Goal: Use online tool/utility: Utilize a website feature to perform a specific function

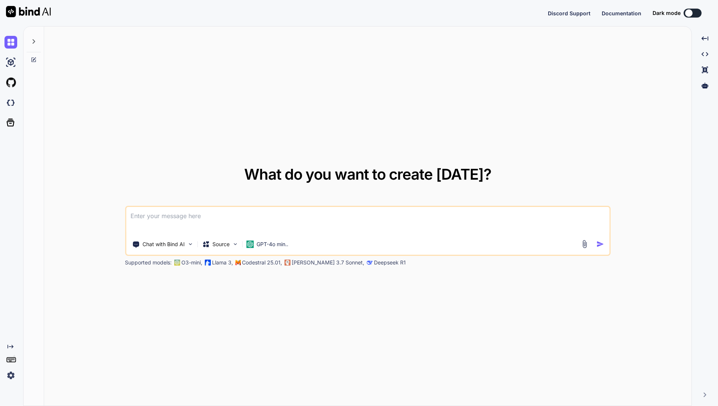
click at [12, 349] on icon "Created with Pixso." at bounding box center [10, 347] width 6 height 6
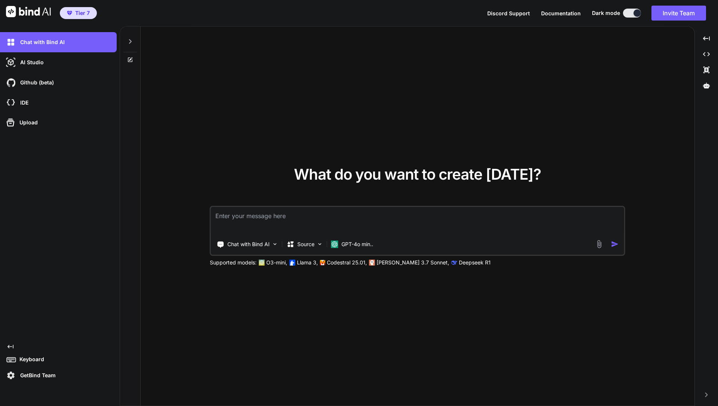
click at [12, 348] on icon "Created with Pixso." at bounding box center [10, 347] width 6 height 6
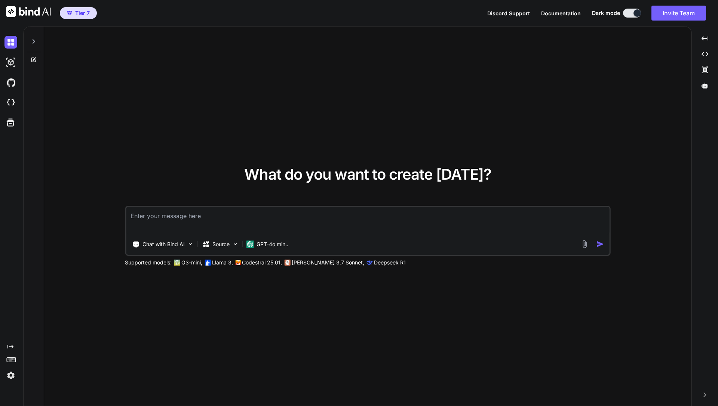
click at [34, 37] on div at bounding box center [34, 40] width 14 height 26
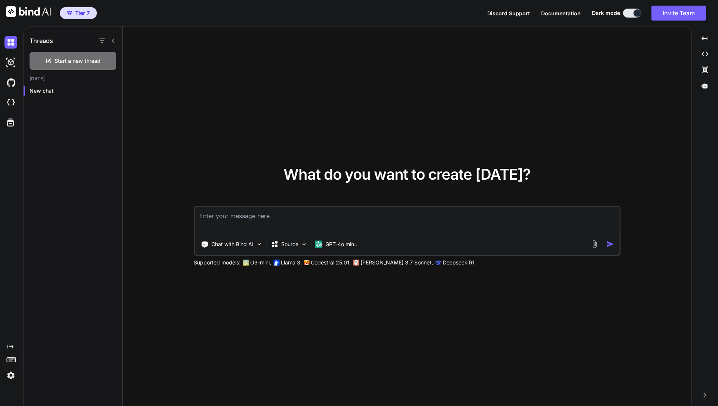
click at [8, 73] on div at bounding box center [12, 83] width 16 height 20
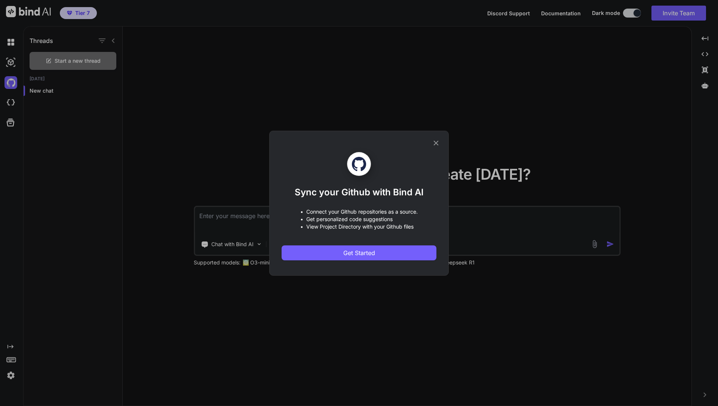
click at [437, 139] on icon at bounding box center [436, 143] width 8 height 8
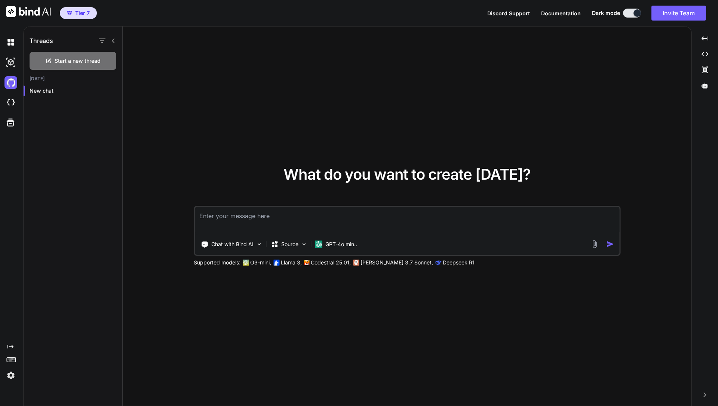
click at [18, 42] on div at bounding box center [12, 42] width 16 height 13
click at [12, 56] on img at bounding box center [10, 62] width 13 height 13
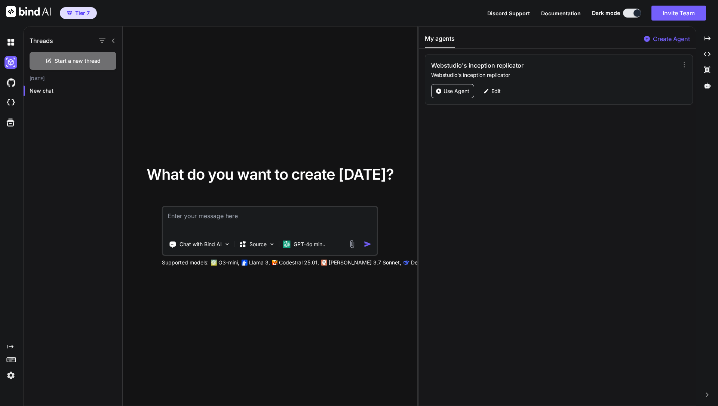
click at [252, 156] on div "What do you want to create [DATE]? Chat with Bind AI Source GPT-4o min.. Suppor…" at bounding box center [270, 217] width 295 height 380
click at [701, 37] on div "Created with Pixso." at bounding box center [707, 38] width 16 height 13
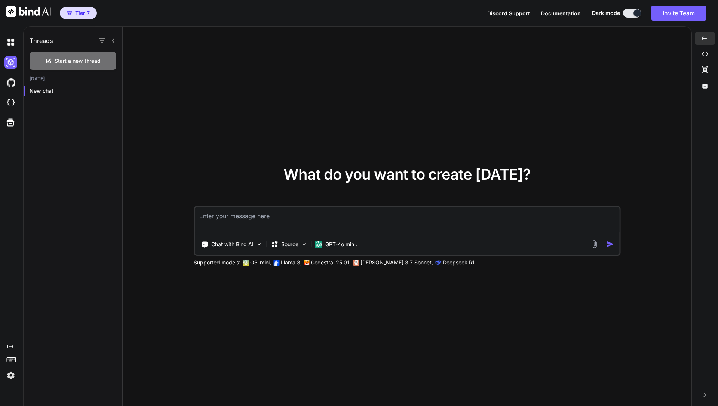
click at [224, 219] on textarea at bounding box center [407, 221] width 424 height 28
click at [228, 218] on textarea at bounding box center [407, 221] width 424 height 28
click at [10, 343] on div "Created with Pixso." at bounding box center [10, 207] width 20 height 350
click at [8, 347] on icon at bounding box center [10, 347] width 6 height 4
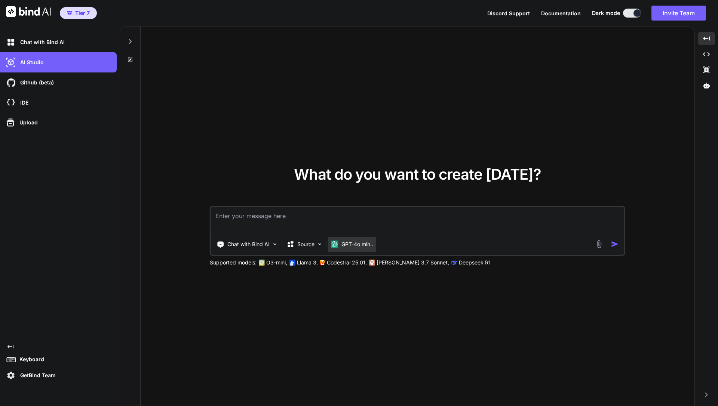
click at [344, 238] on div "GPT-4o min.." at bounding box center [352, 244] width 48 height 15
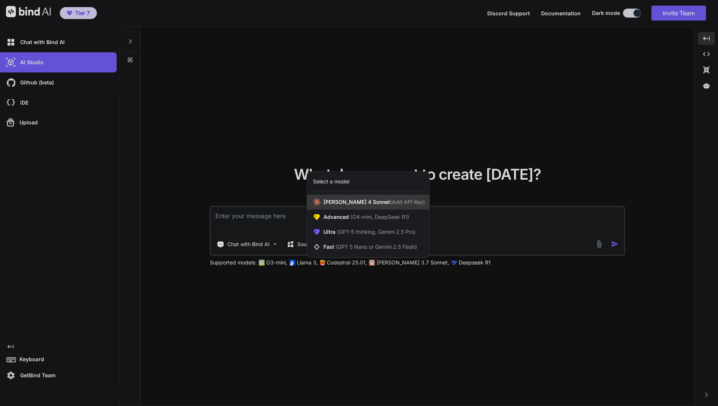
click at [350, 199] on span "[PERSON_NAME] 4 Sonnet (Add API Key)" at bounding box center [373, 202] width 101 height 7
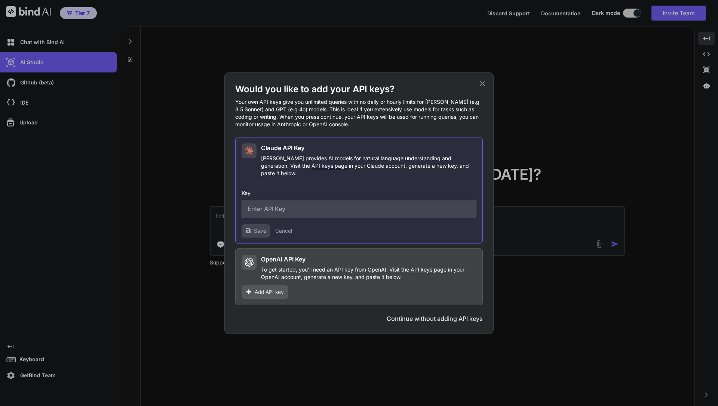
click at [485, 87] on icon at bounding box center [482, 84] width 8 height 8
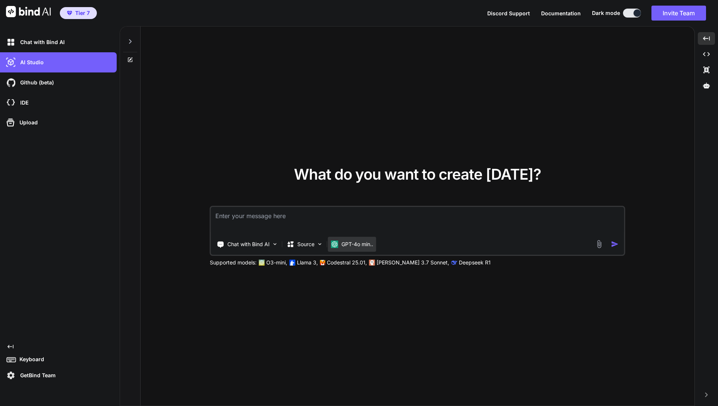
click at [336, 243] on img at bounding box center [334, 244] width 7 height 7
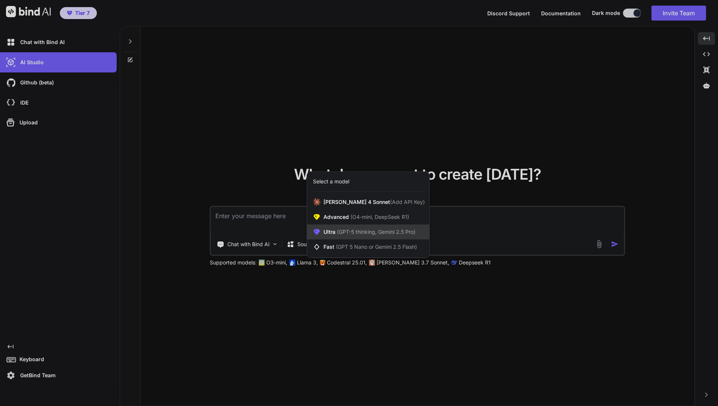
click at [342, 227] on div "Ultra (GPT-5 thinking, Gemini 2.5 Pro)" at bounding box center [368, 232] width 122 height 15
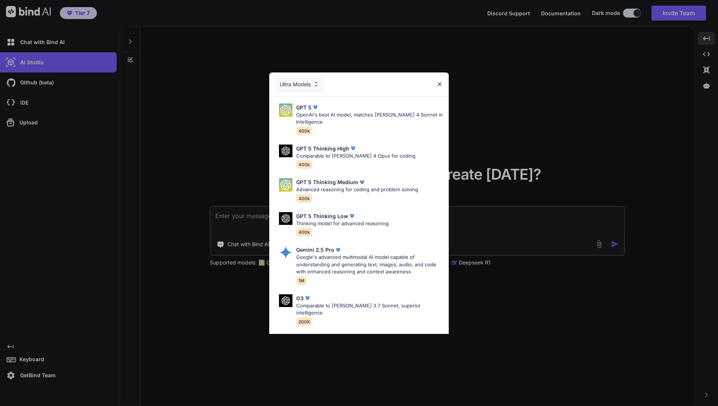
click at [219, 203] on div "Ultra Models GPT 5 OpenAI's best AI model, matches [PERSON_NAME] 4 Sonnet in In…" at bounding box center [359, 203] width 718 height 406
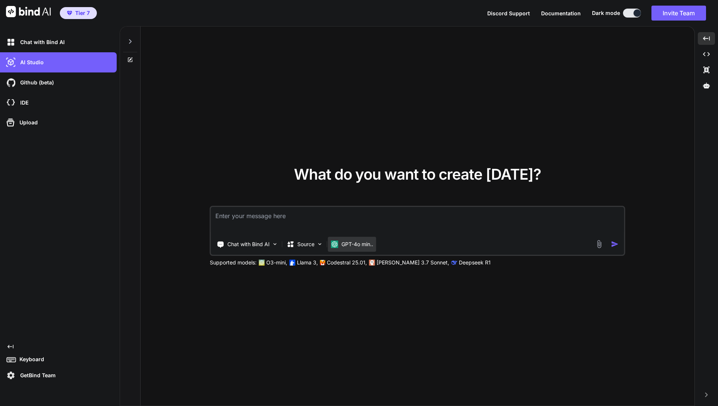
click at [351, 246] on p "GPT-4o min.." at bounding box center [357, 244] width 32 height 7
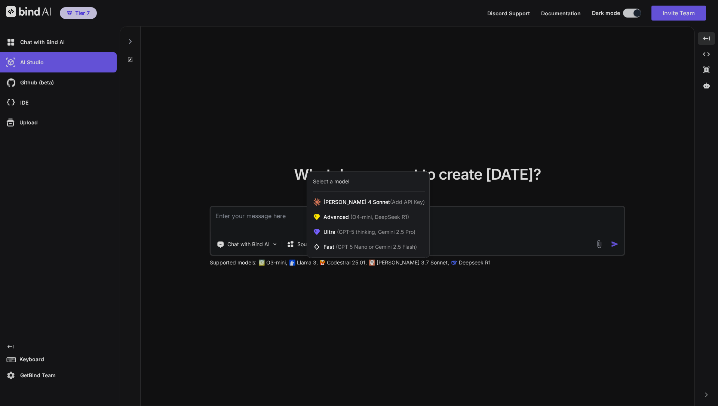
click at [351, 246] on span "(GPT 5 Nano or Gemini 2.5 Flash)" at bounding box center [376, 247] width 81 height 6
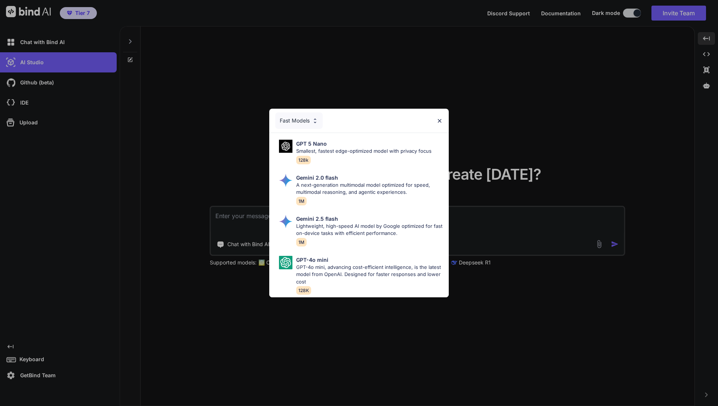
click at [439, 122] on img at bounding box center [439, 121] width 6 height 6
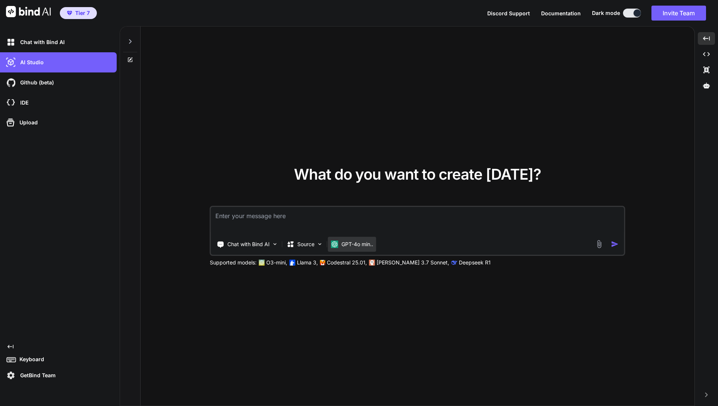
click at [352, 248] on p "GPT-4o min.." at bounding box center [357, 244] width 32 height 7
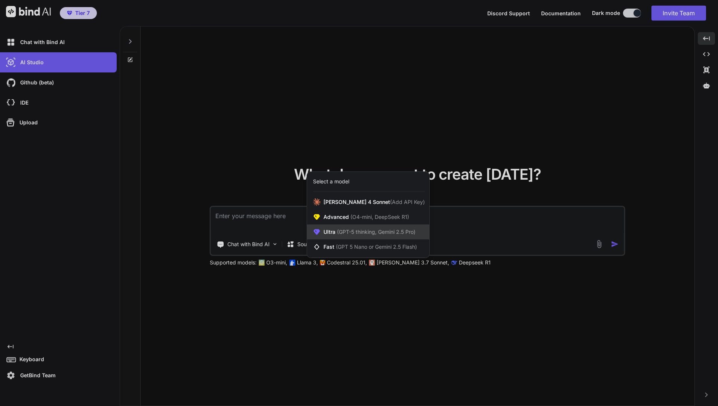
click at [358, 234] on span "(GPT-5 thinking, Gemini 2.5 Pro)" at bounding box center [375, 232] width 80 height 6
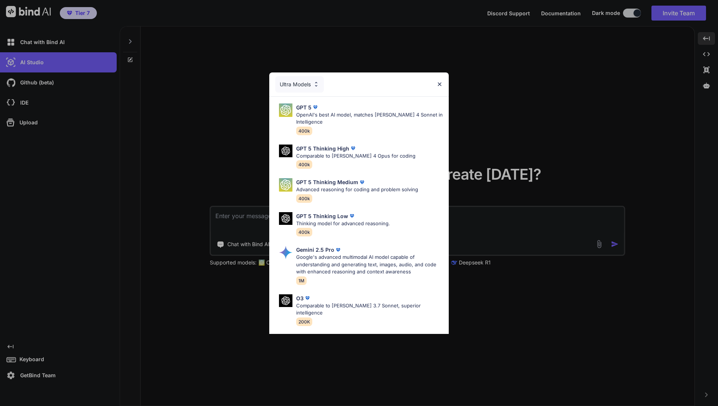
scroll to position [55, 0]
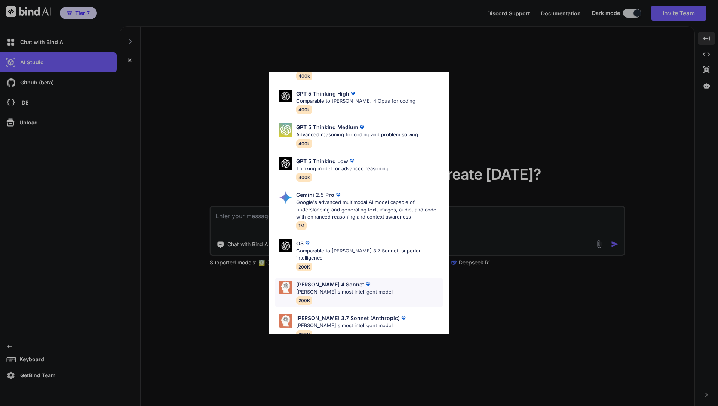
click at [330, 289] on p "[PERSON_NAME]'s most intelligent model" at bounding box center [344, 292] width 96 height 7
type textarea "x"
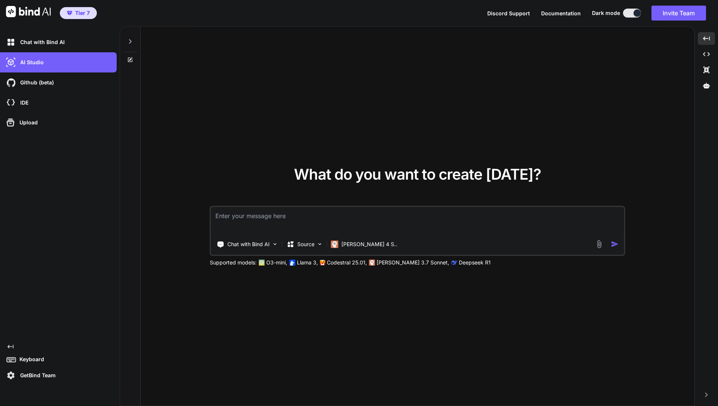
click at [314, 218] on textarea at bounding box center [417, 221] width 413 height 28
type textarea "h"
type textarea "x"
type textarea "hi"
type textarea "x"
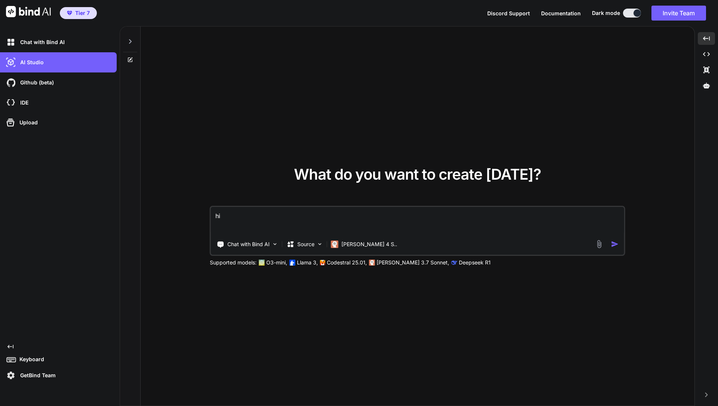
type textarea "hi,"
type textarea "x"
type textarea "hi"
type textarea "x"
type textarea "h"
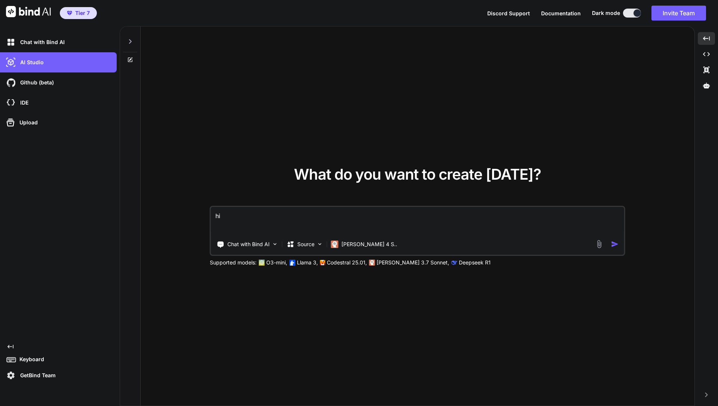
type textarea "x"
type textarea "h"
type textarea "x"
type textarea "hi"
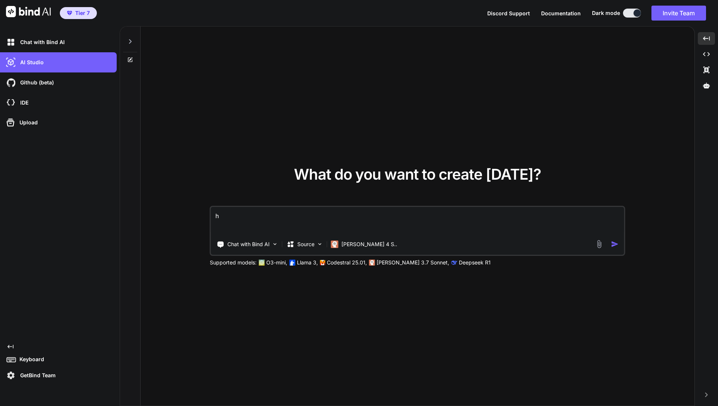
type textarea "x"
type textarea "hi,"
type textarea "x"
type textarea "hi"
type textarea "x"
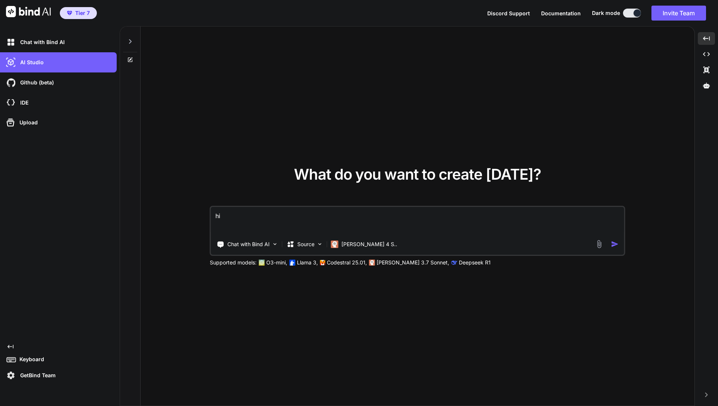
type textarea "h"
type textarea "x"
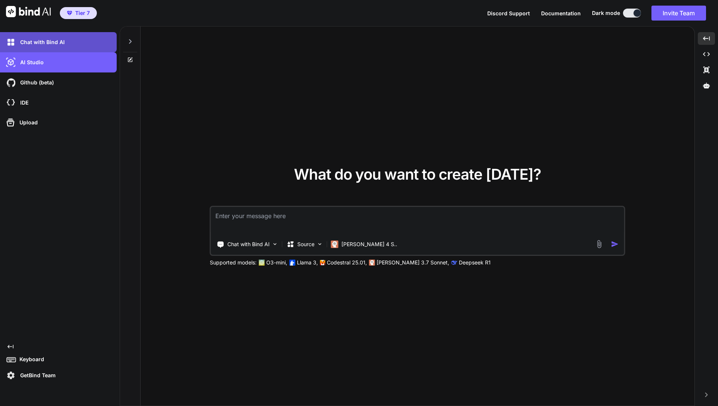
click at [64, 45] on div "Chat with Bind AI" at bounding box center [60, 42] width 112 height 13
click at [67, 45] on div "Chat with Bind AI" at bounding box center [60, 42] width 112 height 13
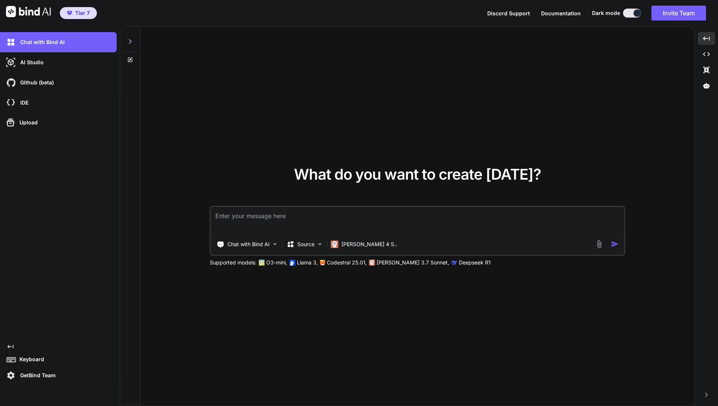
click at [132, 39] on icon at bounding box center [130, 42] width 6 height 6
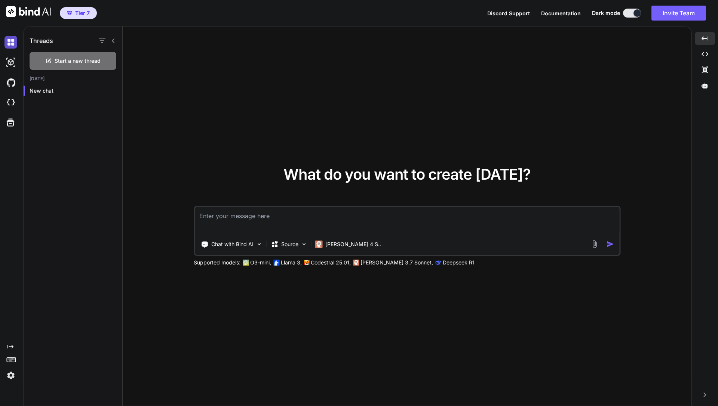
click at [9, 42] on img at bounding box center [10, 42] width 13 height 13
click at [12, 65] on img at bounding box center [10, 62] width 13 height 13
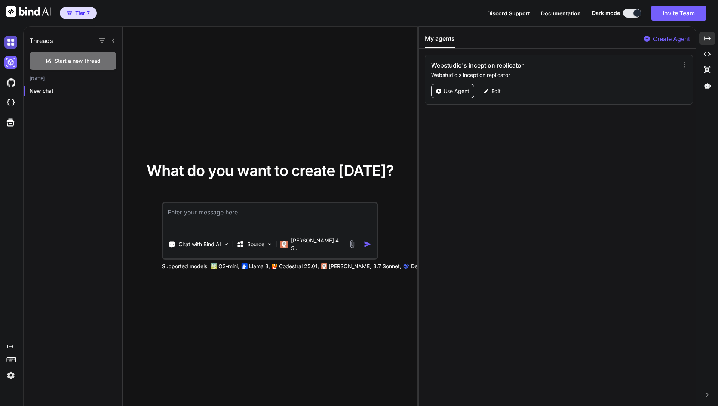
click at [16, 45] on img at bounding box center [10, 42] width 13 height 13
click at [11, 42] on img at bounding box center [10, 42] width 13 height 13
click at [7, 50] on div at bounding box center [12, 42] width 16 height 20
click at [683, 62] on icon at bounding box center [683, 64] width 7 height 7
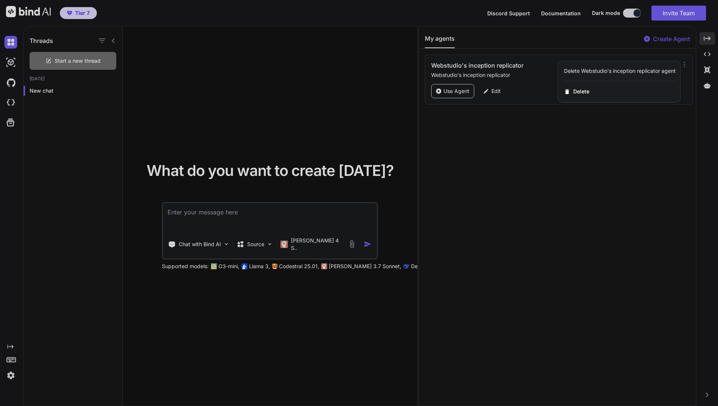
click at [544, 161] on div at bounding box center [359, 203] width 718 height 406
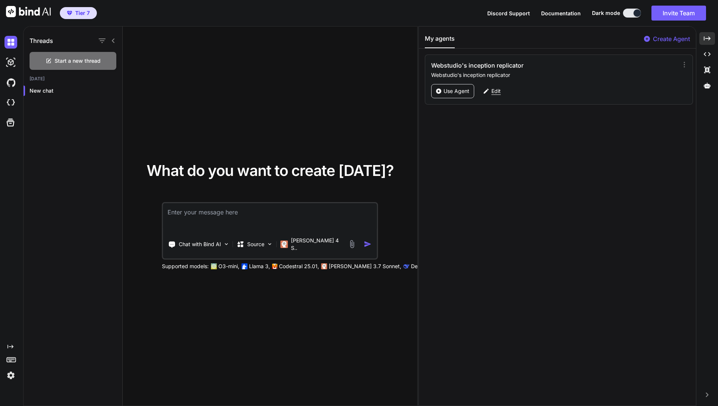
click at [489, 91] on icon at bounding box center [486, 91] width 7 height 7
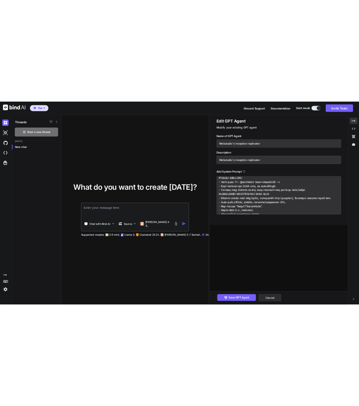
scroll to position [508, 0]
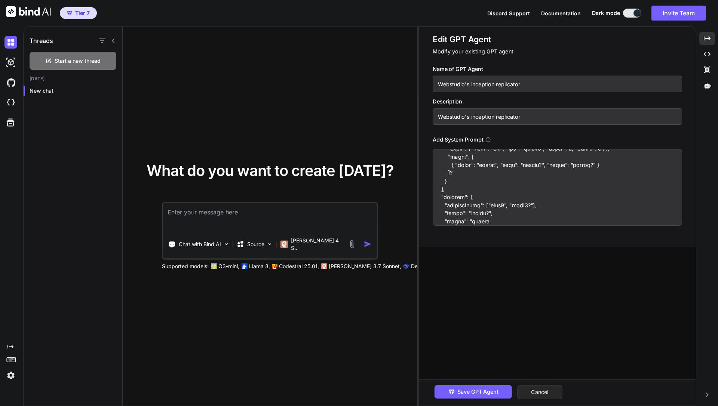
click at [547, 392] on button "Cancel" at bounding box center [539, 392] width 45 height 14
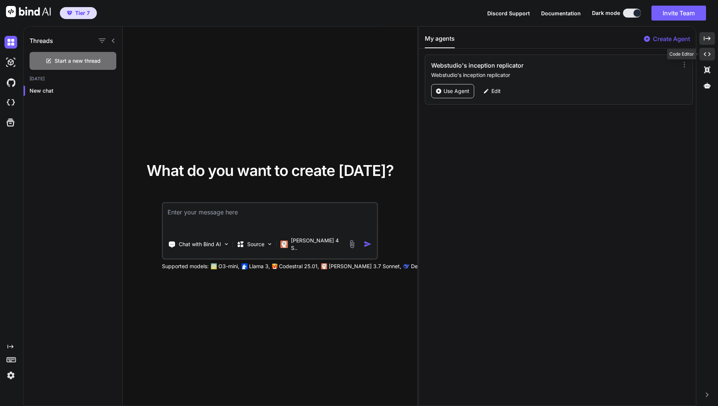
click at [707, 55] on icon "Created with Pixso." at bounding box center [707, 54] width 7 height 7
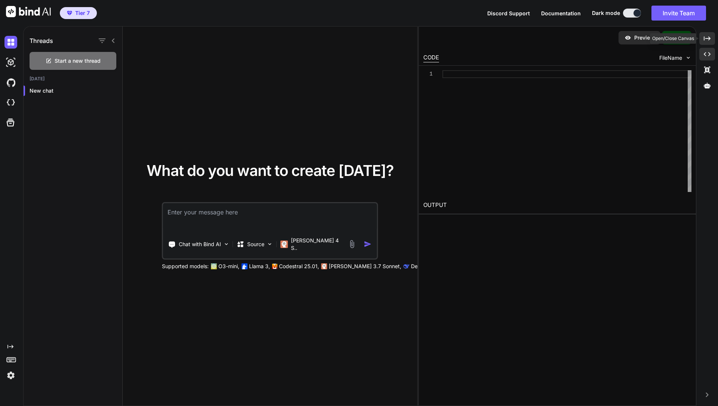
click at [707, 40] on icon "Created with Pixso." at bounding box center [707, 38] width 7 height 7
type textarea "x"
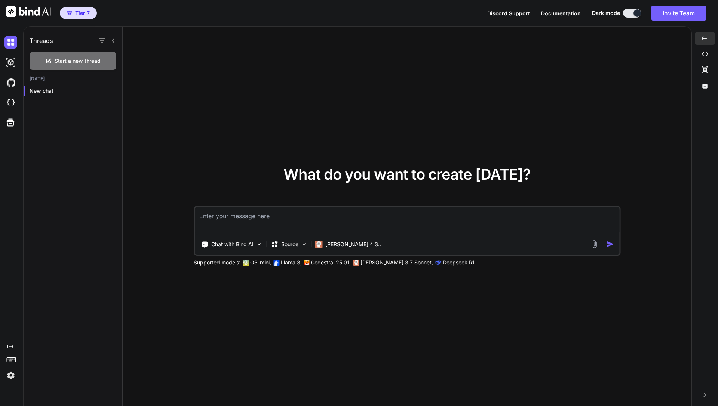
click at [557, 13] on span "Documentation" at bounding box center [561, 13] width 40 height 6
